Goal: Transaction & Acquisition: Book appointment/travel/reservation

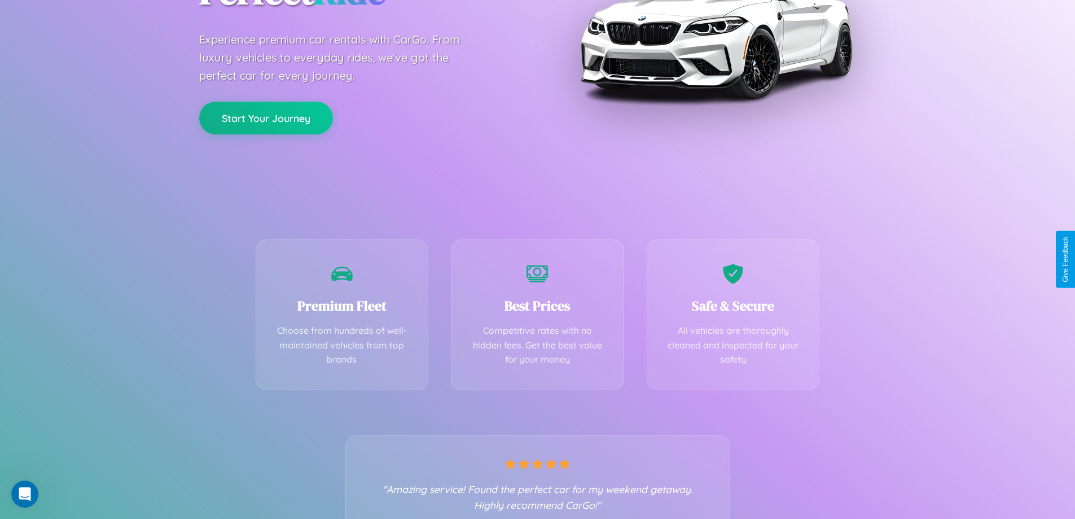
scroll to position [222, 0]
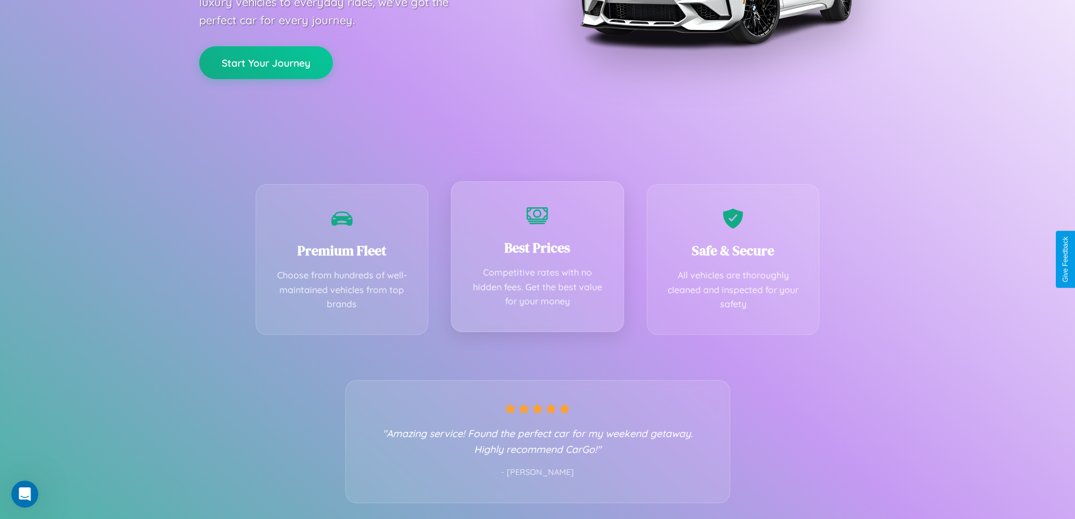
click at [537, 259] on div "Best Prices Competitive rates with no hidden fees. Get the best value for your …" at bounding box center [537, 256] width 173 height 151
click at [266, 61] on button "Start Your Journey" at bounding box center [266, 61] width 134 height 33
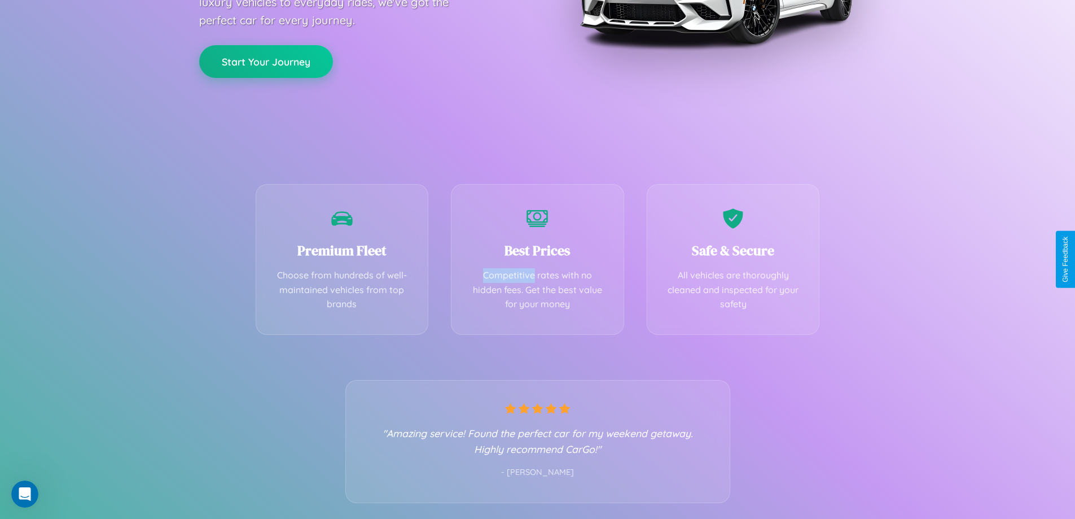
click at [266, 61] on button "Start Your Journey" at bounding box center [266, 61] width 134 height 33
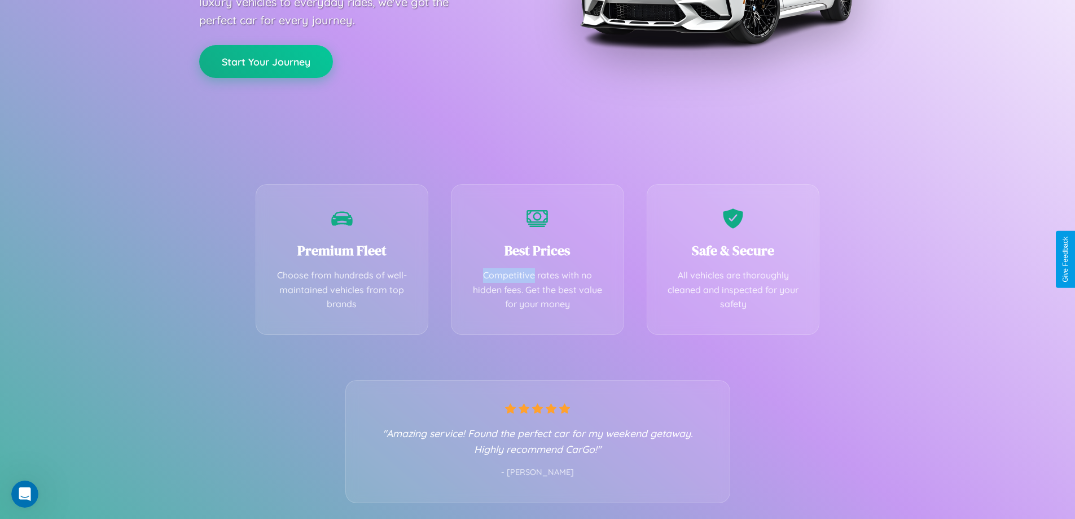
click at [266, 61] on button "Start Your Journey" at bounding box center [266, 61] width 134 height 33
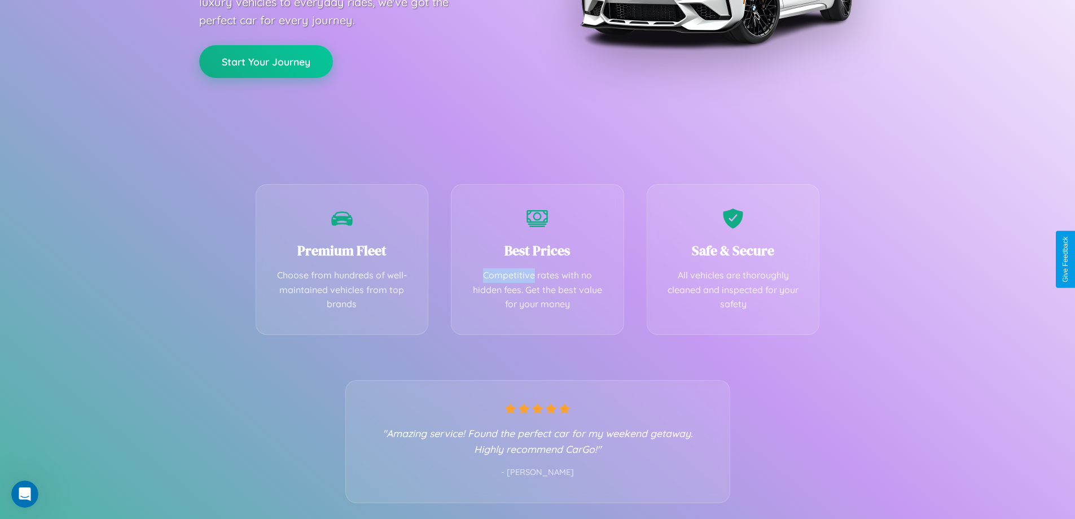
click at [266, 61] on button "Start Your Journey" at bounding box center [266, 61] width 134 height 33
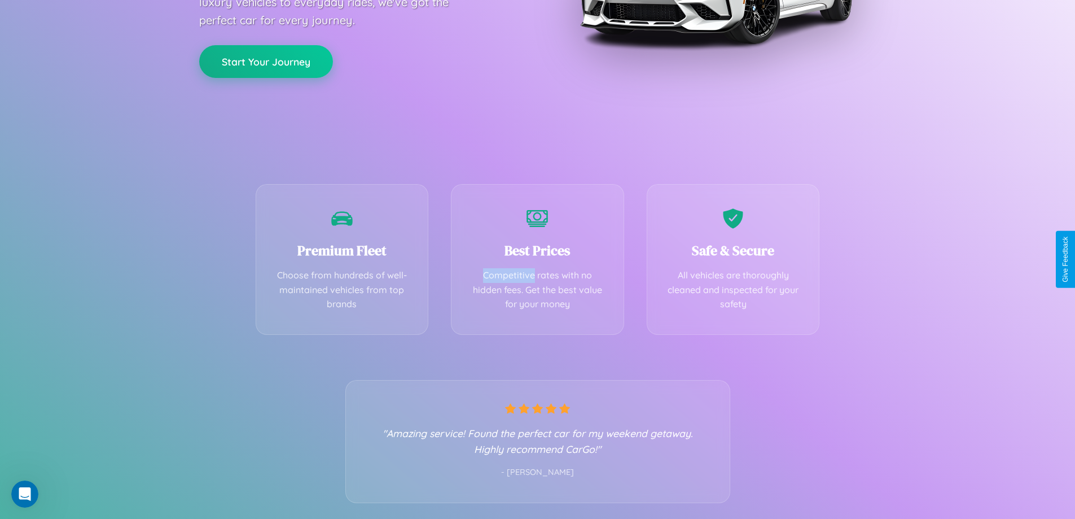
click at [266, 61] on button "Start Your Journey" at bounding box center [266, 61] width 134 height 33
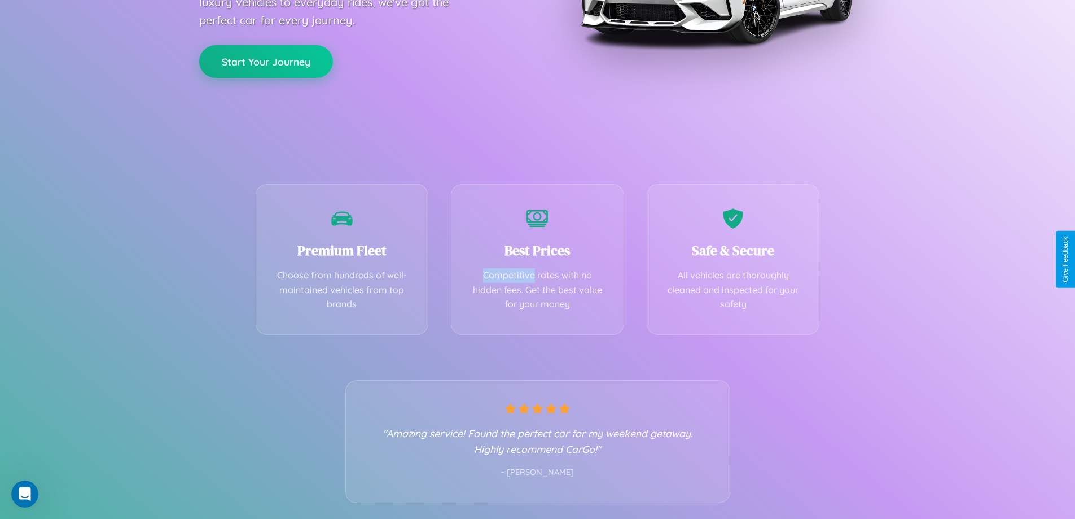
click at [266, 61] on button "Start Your Journey" at bounding box center [266, 61] width 134 height 33
